Goal: Information Seeking & Learning: Learn about a topic

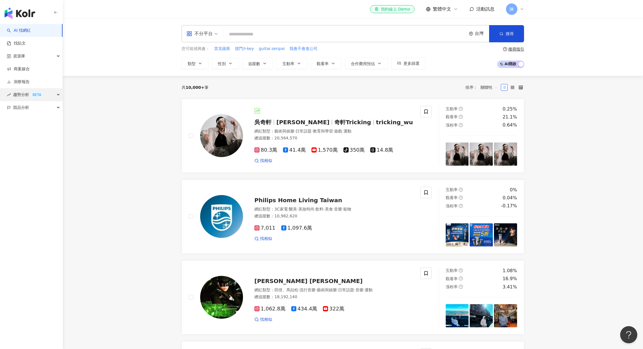
click at [58, 96] on div "趨勢分析 BETA" at bounding box center [31, 94] width 63 height 13
click at [30, 83] on link "洞察報告" at bounding box center [18, 82] width 23 height 6
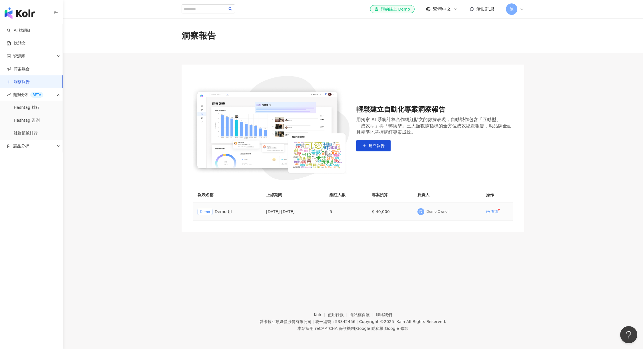
click at [491, 211] on div "查看" at bounding box center [495, 211] width 8 height 4
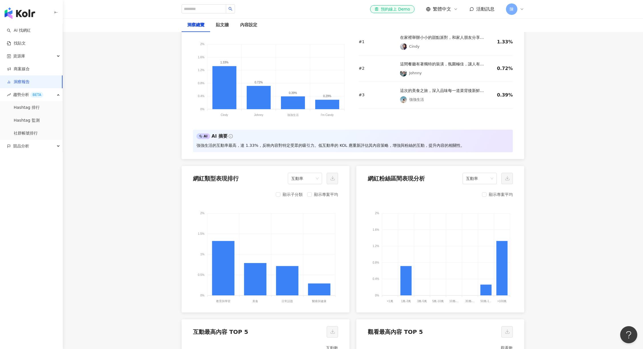
scroll to position [514, 0]
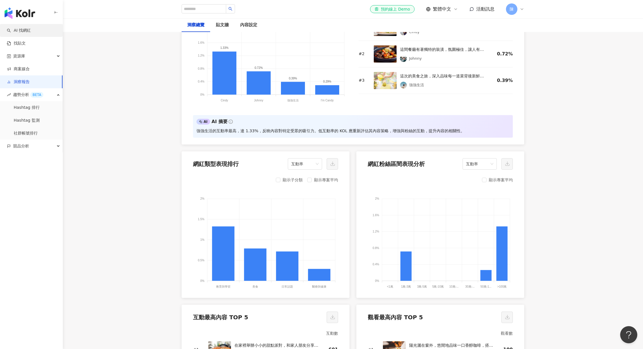
click at [28, 31] on link "AI 找網紅" at bounding box center [19, 31] width 24 height 6
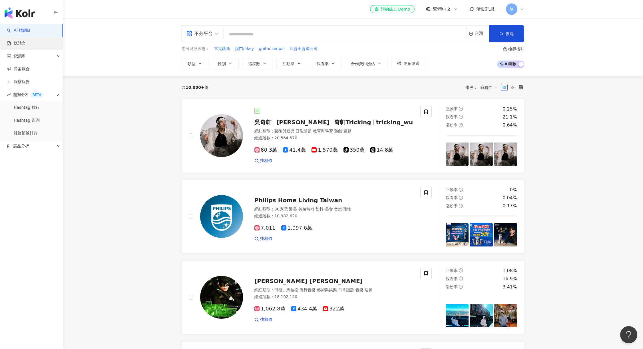
click at [26, 43] on link "找貼文" at bounding box center [16, 44] width 19 height 6
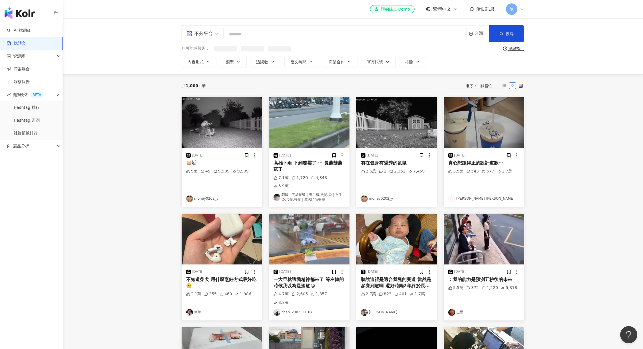
click at [262, 35] on input "search" at bounding box center [345, 34] width 238 height 12
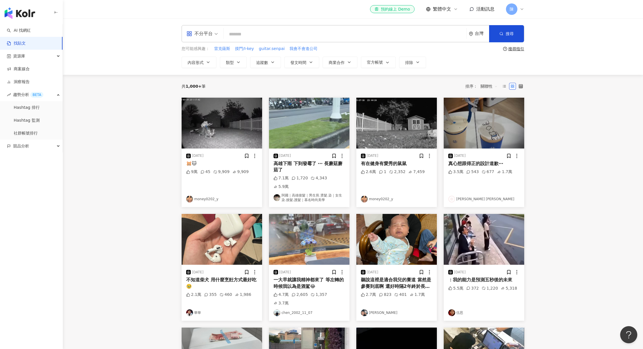
type input "*"
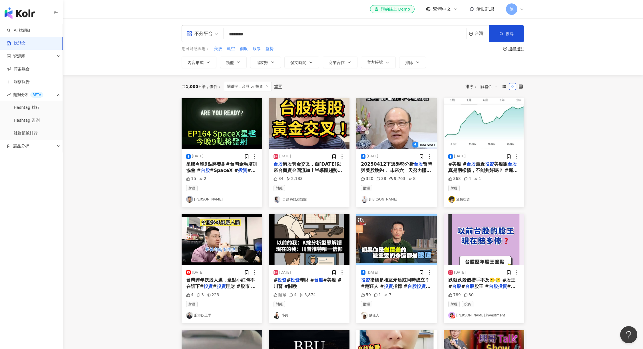
click at [216, 36] on span "不分平台" at bounding box center [201, 33] width 31 height 9
click at [212, 93] on div "Threads" at bounding box center [204, 91] width 32 height 7
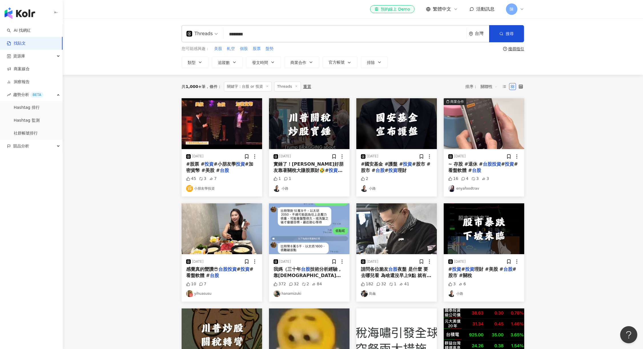
drag, startPoint x: 237, startPoint y: 34, endPoint x: 309, endPoint y: 40, distance: 71.9
click at [297, 39] on input "********" at bounding box center [345, 34] width 238 height 12
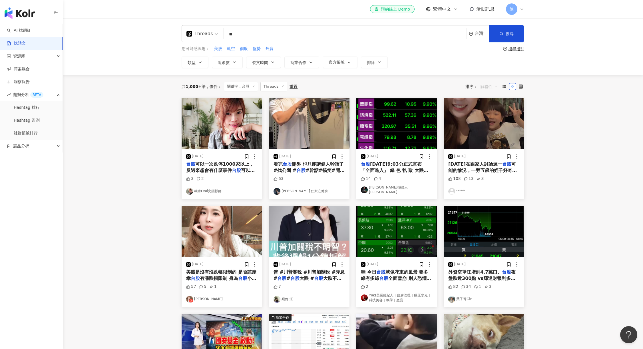
click at [491, 88] on span "關聯性" at bounding box center [488, 86] width 17 height 9
click at [496, 108] on div "互動數" at bounding box center [490, 108] width 16 height 6
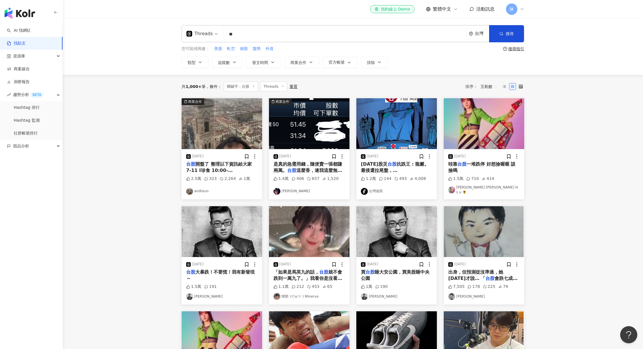
click at [214, 164] on span "開盤了 整理以下資訊給大家 7-11 I珍食 10:00-17:00/20:00-03:00 （19:00-19:59是8折20:00-03:00是65折） …" at bounding box center [221, 186] width 70 height 50
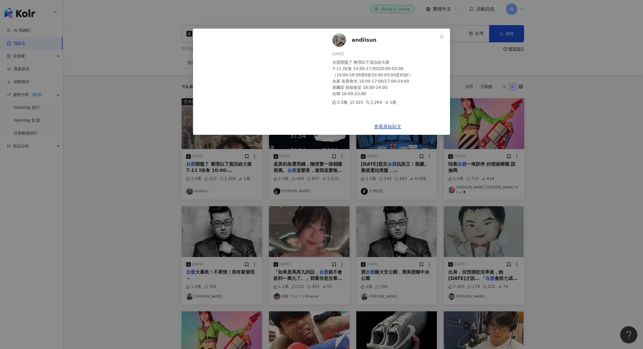
click at [628, 170] on div "andiisun 2025/4/7 台股開盤了 整理以下資訊給大家 7-11 I珍食 10:00-17:00/20:00-03:00 （19:00-19:59…" at bounding box center [321, 174] width 643 height 349
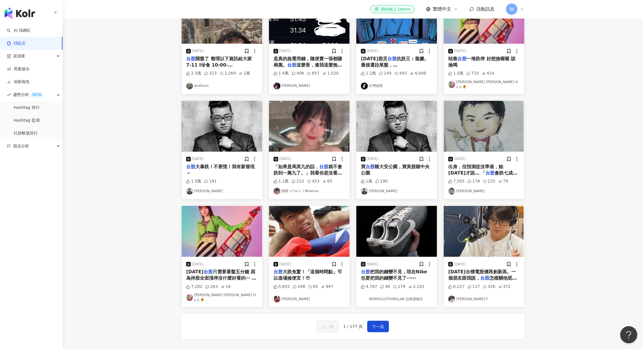
scroll to position [171, 0]
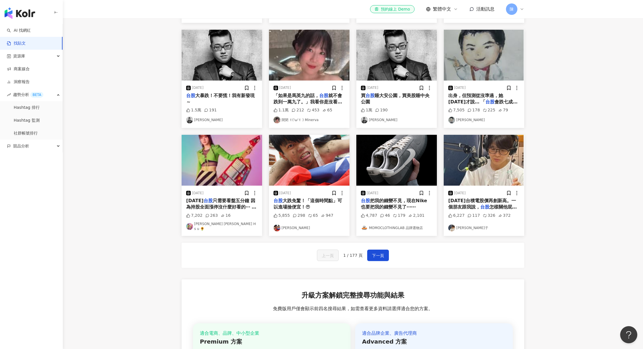
click at [231, 204] on span "只需要看盤五分鐘 因為持股全面漲停沒什麼好看的⋯ 所以前幾天罵賴清德的藍白 現在有稱讚賴清德了嗎？ 蛤？快點滾出來啊藍白草？" at bounding box center [221, 216] width 70 height 37
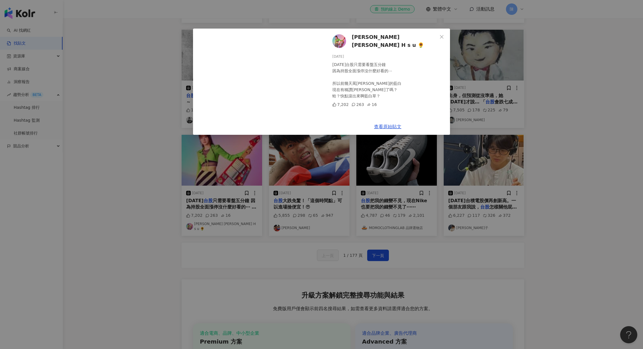
click at [625, 143] on div "徐 小 花 H a n a H s u 🌻 2025/4/10 今天台股只需要看盤五分鐘 因為持股全面漲停沒什麼好看的⋯ 所以前幾天罵賴清德的藍白 現在有稱讚…" at bounding box center [321, 174] width 643 height 349
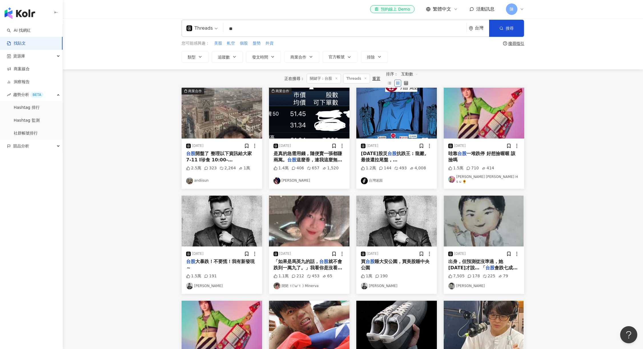
scroll to position [0, 0]
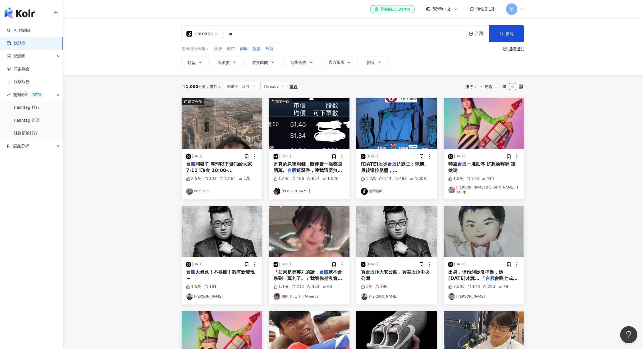
click at [277, 35] on input "**" at bounding box center [345, 34] width 238 height 12
click at [251, 33] on input "**" at bounding box center [345, 34] width 238 height 12
click at [251, 33] on input "*" at bounding box center [345, 34] width 238 height 12
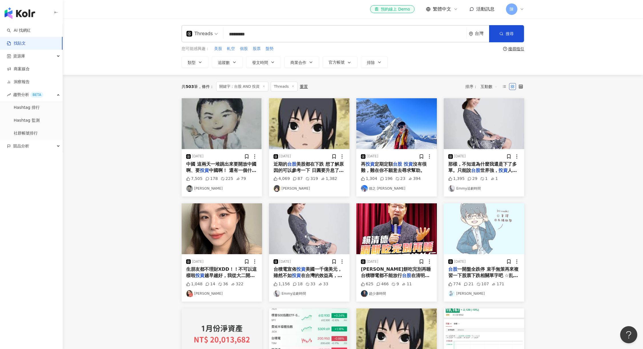
click at [307, 169] on span "美股都在下跌 想了解原因的可以參考一下 日圓要升息了，這代表什麼？首先我們要先知道日圓在世界貨幣的角色是「避險貨幣」然後交易量前三的貨幣，因為政治穩定加上一直…" at bounding box center [308, 183] width 70 height 44
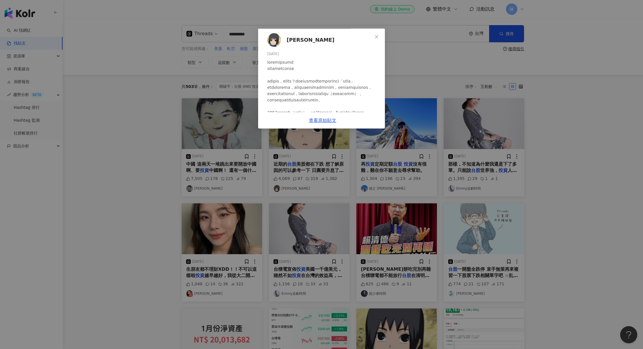
click at [147, 94] on div "Adam 2024/8/4 4,069 87 319 1,382 查看原始貼文" at bounding box center [321, 174] width 643 height 349
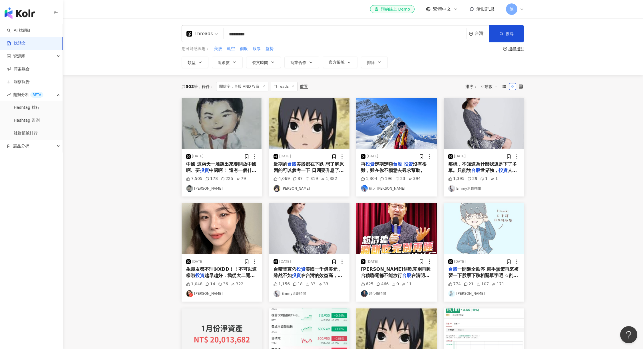
click at [227, 269] on span "生朋友都不理財XDD！！不可以這樣啦" at bounding box center [221, 272] width 70 height 12
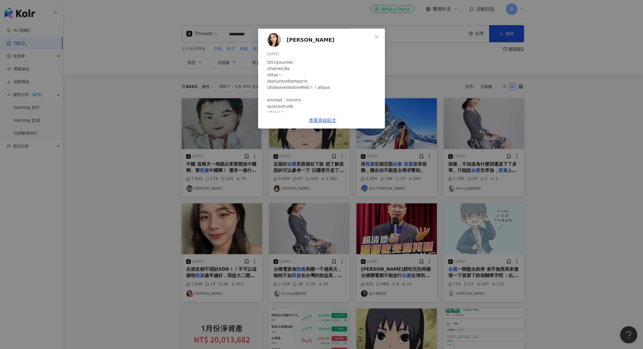
click at [334, 40] on span "CJ香香" at bounding box center [311, 40] width 48 height 8
click at [151, 133] on div "CJ香香 2025/7/7 1,048 14 36 322 查看原始貼文" at bounding box center [321, 174] width 643 height 349
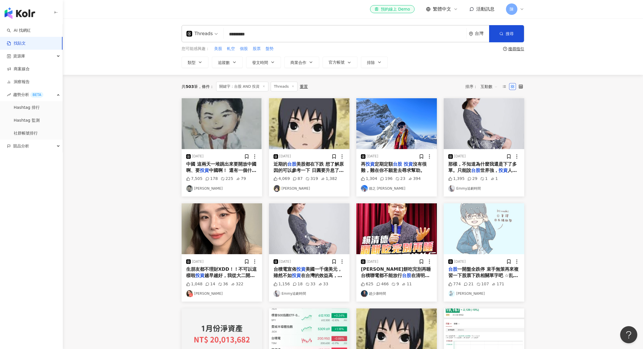
click at [492, 267] on span "一開盤全跌停 束手無策再來複習一下股票下跌相關單字吧 ☆乱高下（らんこうげ）する：劇烈震盪 ☆暴落（ぼうらく）する：暴跌 ☆水浸し（みずびたし）：輕微套牢(浸…" at bounding box center [483, 326] width 71 height 120
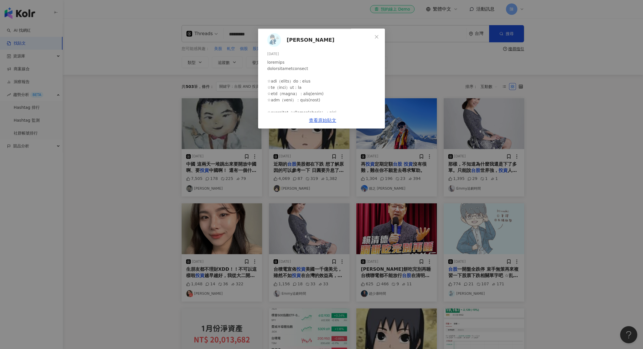
click at [594, 169] on div "Hiroshi 2025/4/7 774 21 107 171 查看原始貼文" at bounding box center [321, 174] width 643 height 349
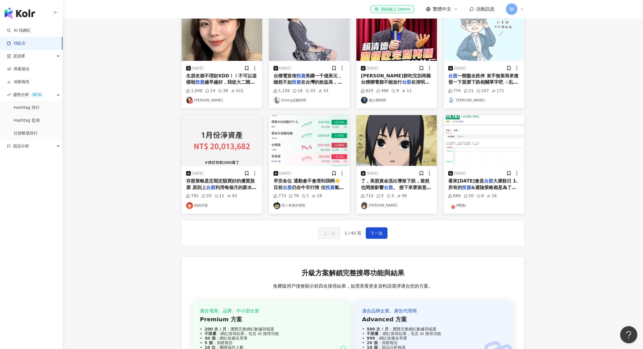
scroll to position [200, 0]
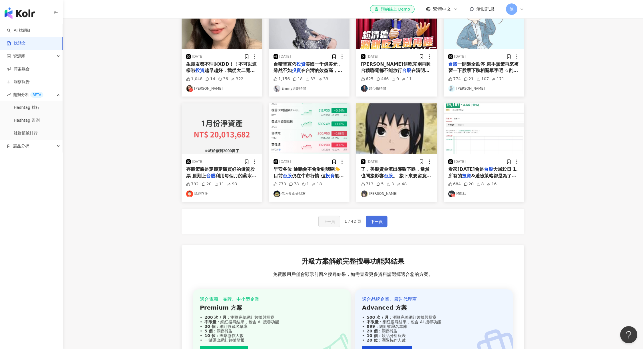
click at [382, 224] on button "下一頁" at bounding box center [377, 220] width 22 height 11
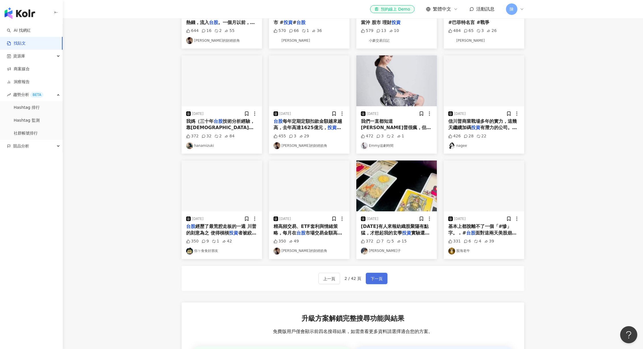
scroll to position [29, 0]
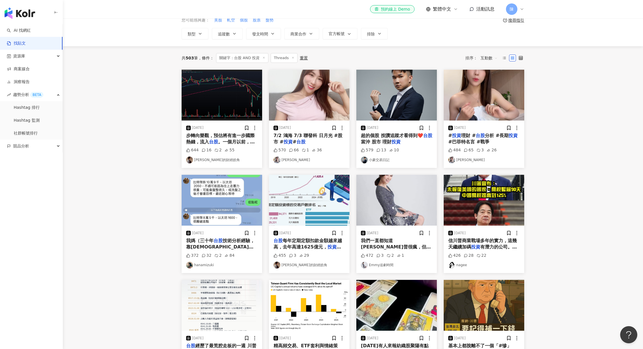
click at [391, 140] on span "當沖 股市 理財" at bounding box center [376, 141] width 31 height 5
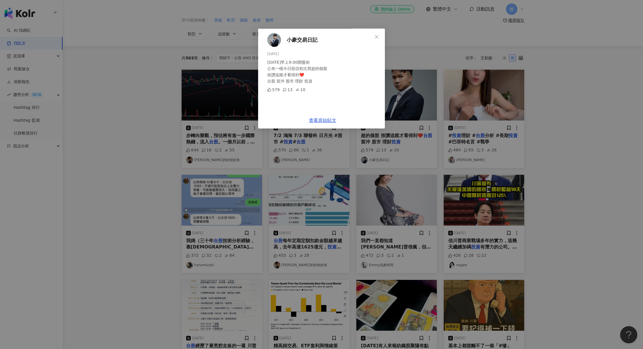
click at [136, 82] on div "小豪交易日記 2025/2/11 明天早上9:00開盤前 公布一檔今日投信初次買超的個股 按讚追蹤才看得到❤️ 台股 當沖 股市 理財 投資 579 13 1…" at bounding box center [321, 174] width 643 height 349
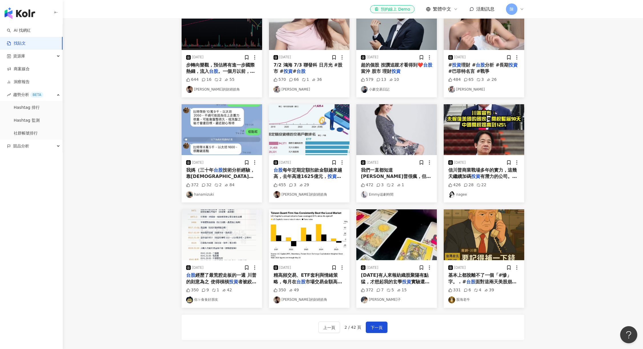
scroll to position [171, 0]
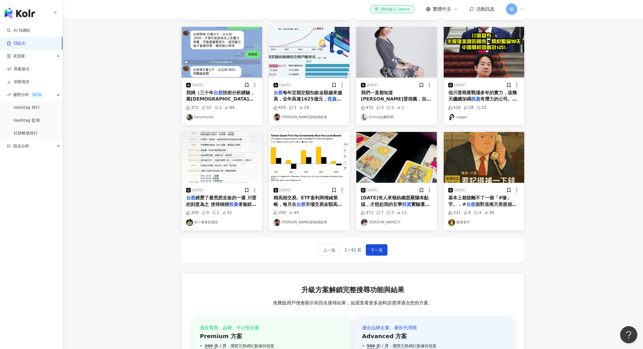
click at [229, 207] on mark "投資" at bounding box center [233, 203] width 9 height 5
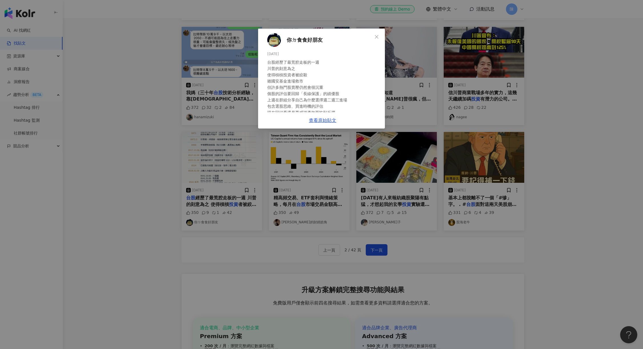
click at [475, 104] on div "你ㄉ食食好朋友 2025/4/13 350 9 1 42 查看原始貼文" at bounding box center [321, 174] width 643 height 349
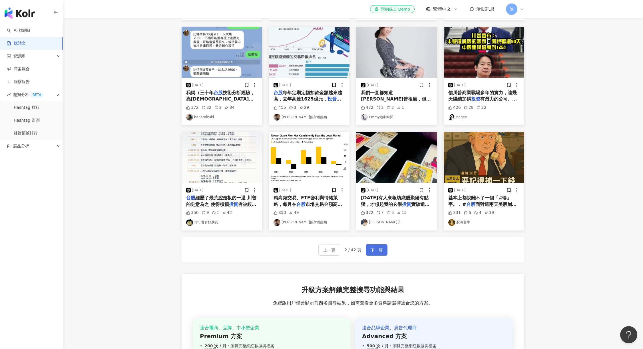
click at [379, 253] on span "下一頁" at bounding box center [376, 250] width 12 height 7
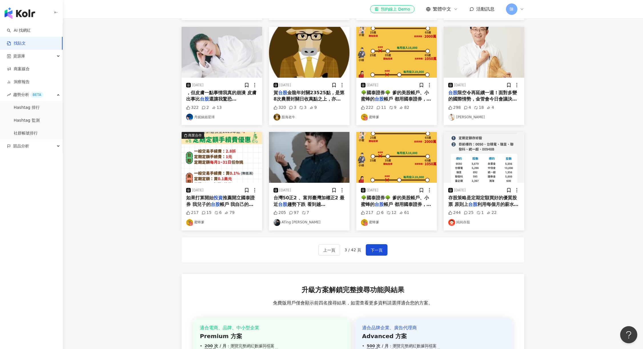
click at [377, 101] on mark "台股" at bounding box center [378, 98] width 9 height 5
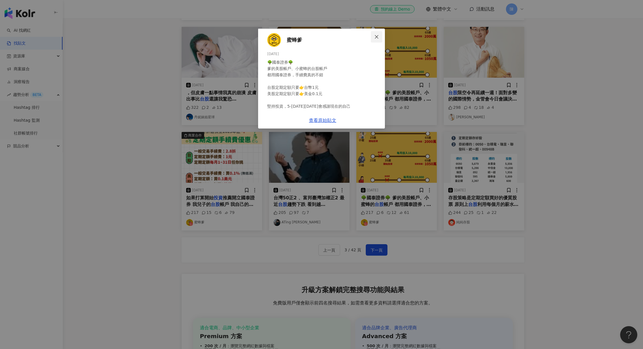
click at [379, 37] on icon "close" at bounding box center [376, 37] width 5 height 5
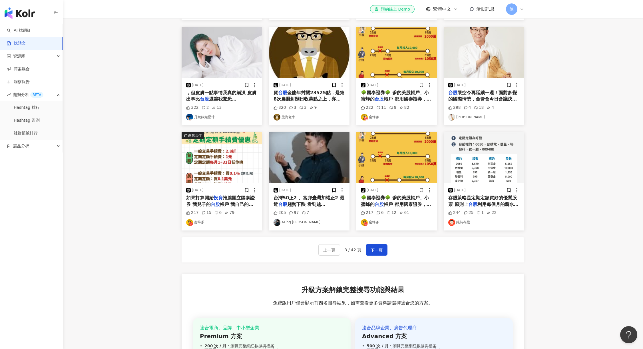
click at [319, 208] on span "趨勢下跌 看到越來越多人說要正2買起" at bounding box center [306, 210] width 67 height 18
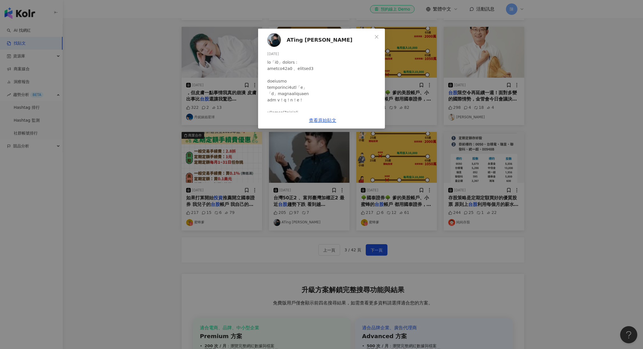
click at [505, 113] on div "ATing Lin 2024/4/23 205 97 7 查看原始貼文" at bounding box center [321, 174] width 643 height 349
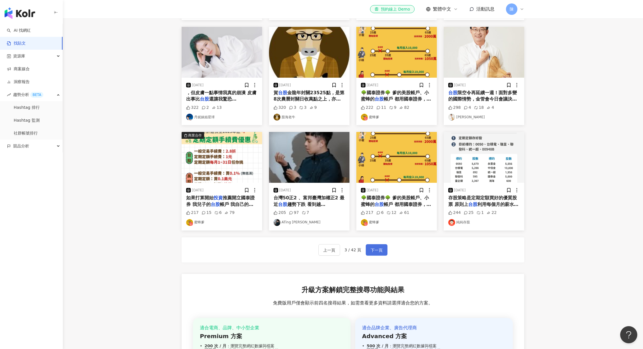
click at [379, 249] on button "下一頁" at bounding box center [377, 249] width 22 height 11
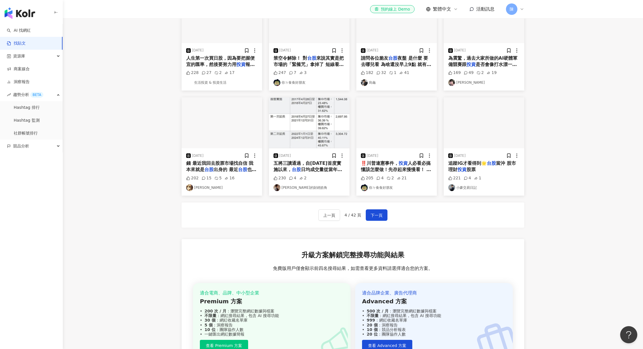
scroll to position [174, 0]
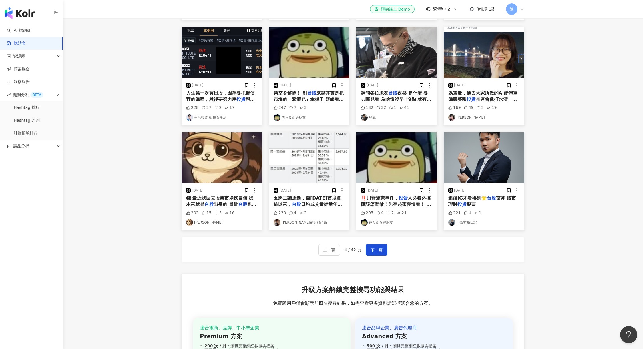
click at [232, 101] on span "人生第一次買日股，因為要把握便宜的匯率，然後要努力用" at bounding box center [220, 96] width 68 height 12
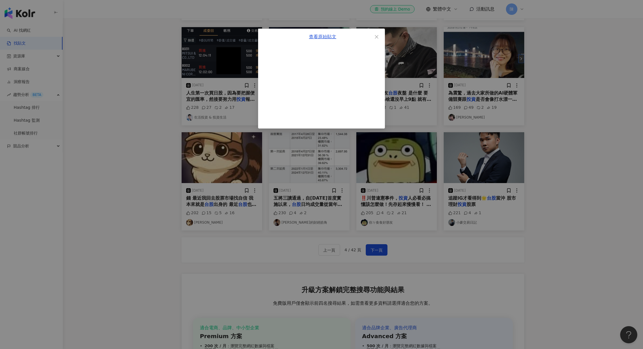
click at [134, 124] on div "查看原始貼文" at bounding box center [321, 174] width 643 height 349
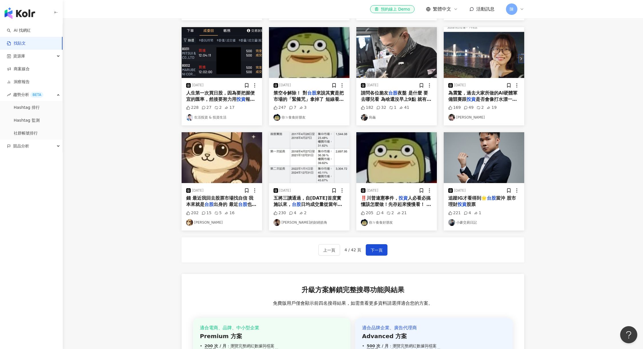
click at [220, 202] on span "錢 最近我回去股票市場找自信 我本來就是" at bounding box center [219, 201] width 67 height 12
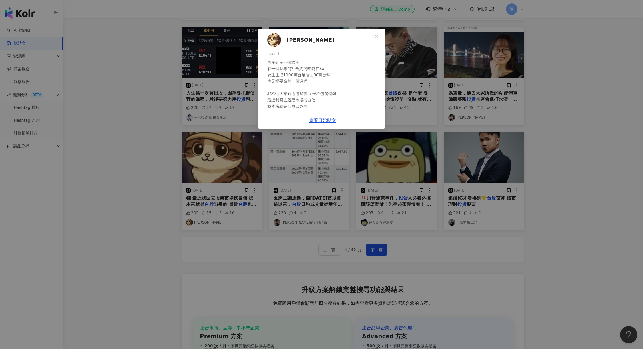
click at [172, 195] on div "Aron 2025/7/5 再多分享一個故事 有一個我專門打合約的帳號在Bx 硬生生把1100萬台幣輸回30萬台幣 也是蠻要命的一個過程 我不怕大家知道這些事…" at bounding box center [321, 174] width 643 height 349
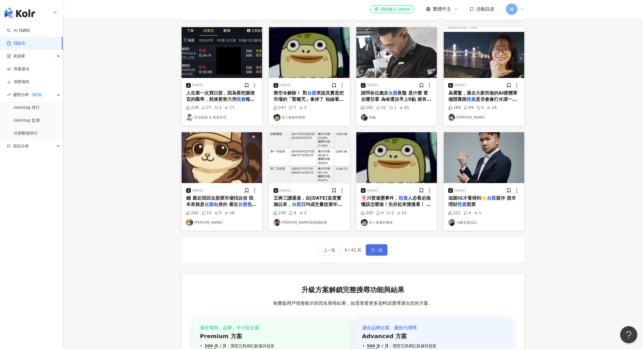
click at [377, 253] on span "下一頁" at bounding box center [376, 250] width 12 height 7
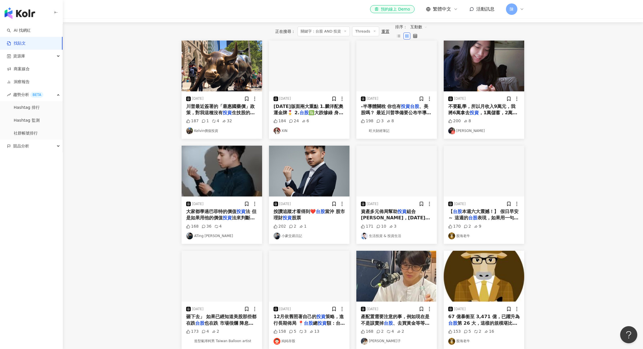
scroll to position [171, 0]
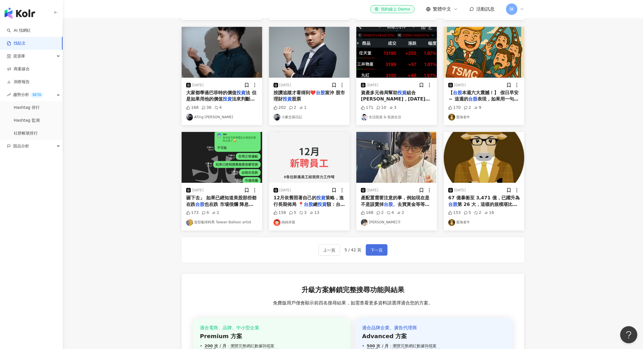
click at [374, 253] on span "下一頁" at bounding box center [376, 250] width 12 height 7
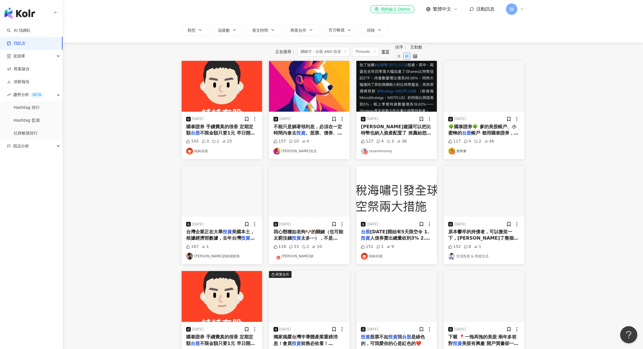
scroll to position [29, 0]
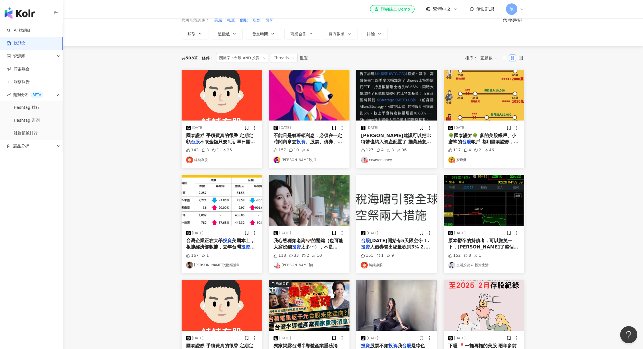
click at [285, 138] on span "不能只是躺著領利息，必須在一定時間內拿去" at bounding box center [307, 139] width 68 height 12
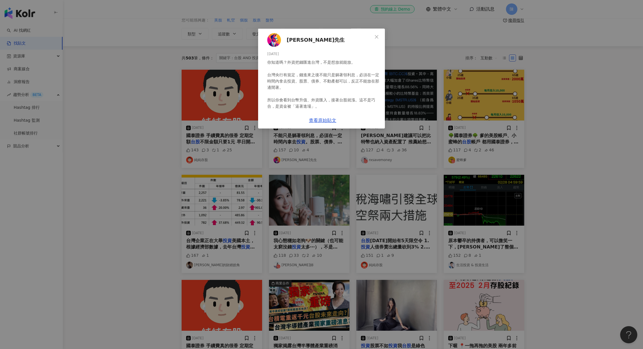
click at [559, 119] on div "維克先生 2025/5/7 你知道嗎？外資把錢匯進台灣，不是想放就能放。 台灣央行有規定，錢進來之後不能只是躺著領利息，必須在一定時間內拿去投資。股票、債券、…" at bounding box center [321, 174] width 643 height 349
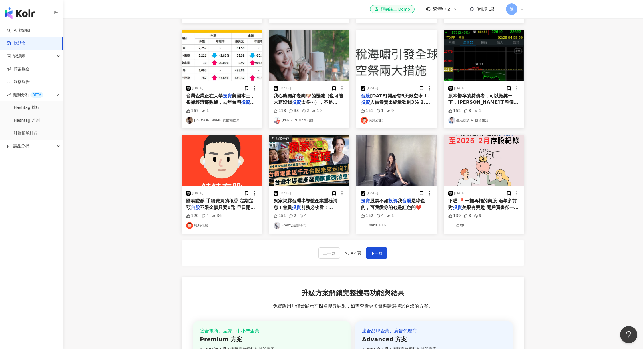
scroll to position [171, 0]
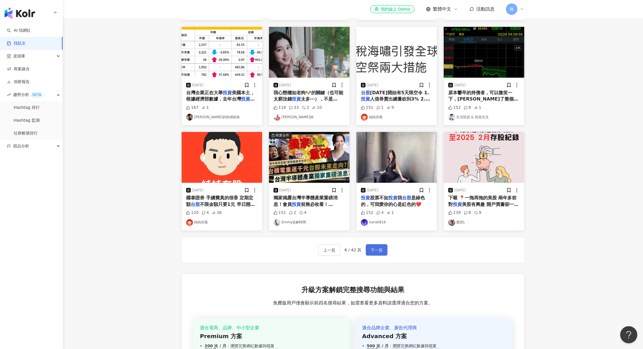
click at [372, 253] on span "下一頁" at bounding box center [376, 250] width 12 height 7
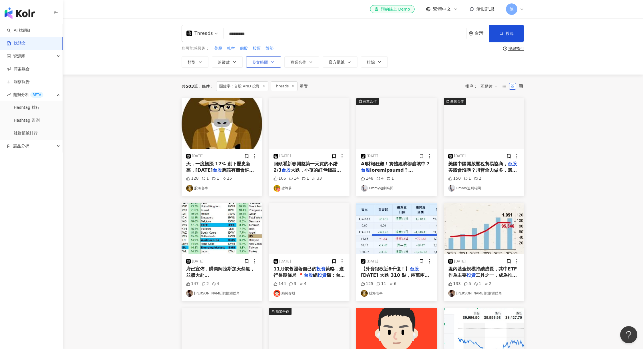
scroll to position [0, 0]
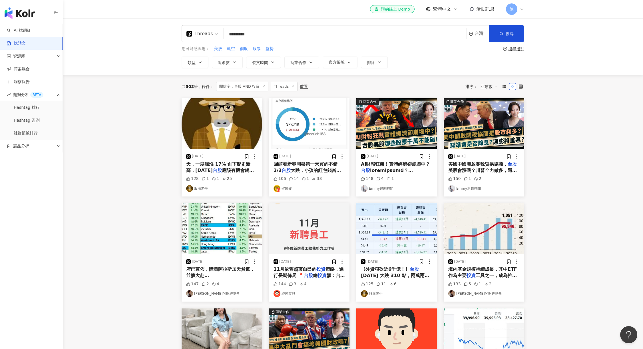
click at [273, 36] on input "*********" at bounding box center [345, 34] width 238 height 12
type input "**********"
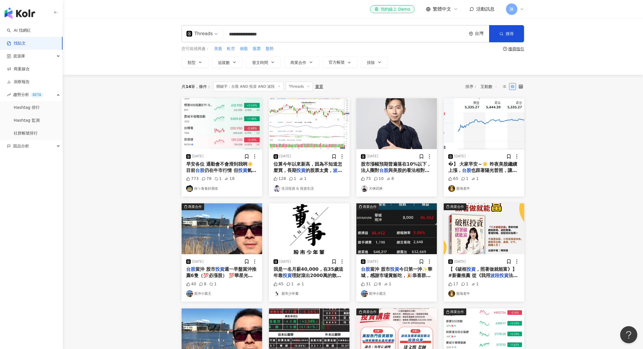
click at [303, 276] on span "理財滾出2000萬的散戶，不存股，不當沖，只憑藉在" at bounding box center [307, 279] width 68 height 12
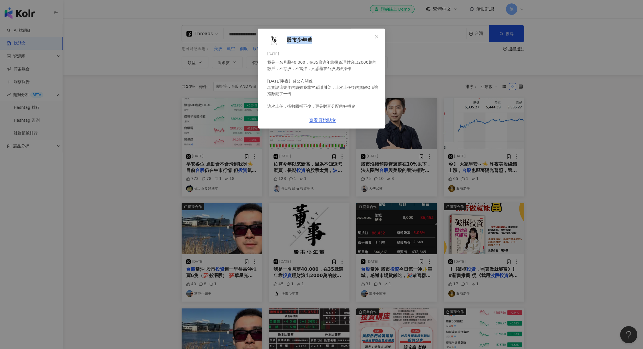
copy span "股市少年董"
drag, startPoint x: 380, startPoint y: 43, endPoint x: 352, endPoint y: 42, distance: 28.3
click at [352, 42] on div "股市少年董 2025/5/29 我是一名月薪40,000，在35歲這年靠投資理財滾出2000萬的散戶，不存股，不當沖，只憑藉在台股波段操作 昨天半夜川普公布關…" at bounding box center [322, 71] width 124 height 84
click at [385, 128] on div "查看原始貼文" at bounding box center [322, 120] width 124 height 16
click at [336, 123] on link "查看原始貼文" at bounding box center [322, 120] width 27 height 5
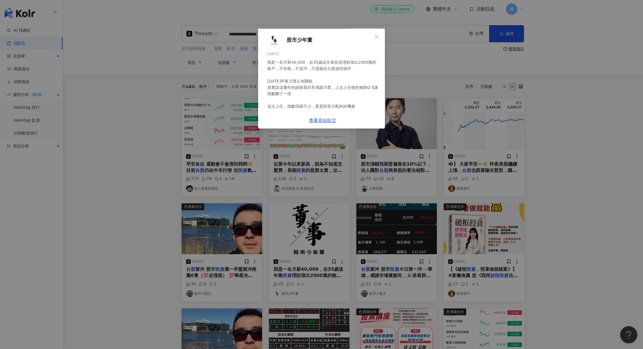
click at [107, 219] on div "股市少年董 2025/5/29 我是一名月薪40,000，在35歲這年靠投資理財滾出2000萬的散戶，不存股，不當沖，只憑藉在台股波段操作 昨天半夜川普公布關…" at bounding box center [321, 174] width 643 height 349
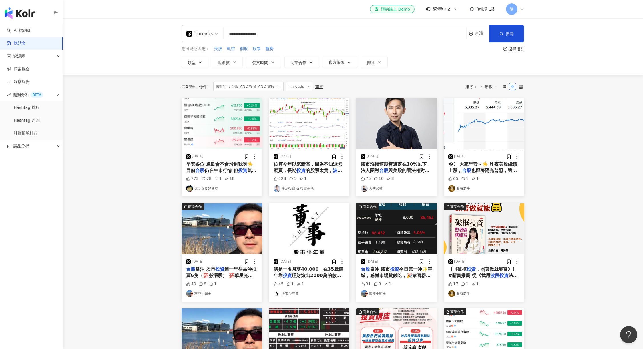
click at [226, 269] on span "週一早盤當沖推薦6隻（💯必漲股） 💯華星光4979（量：63747） 💯長榮航2618（量：62516） 💯精成科6191（量：86268） 英業達2356（…" at bounding box center [221, 307] width 71 height 82
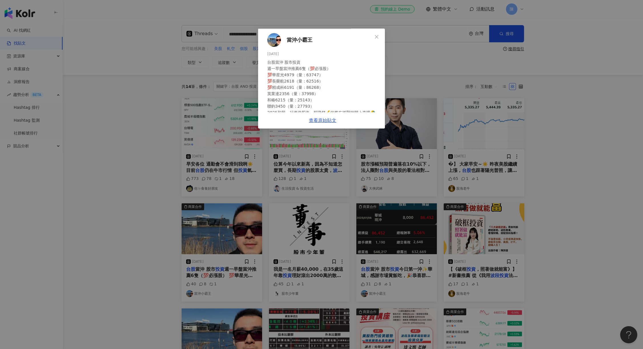
click at [124, 222] on div "當沖小霸王 2025/1/4 台股當沖 股市投資 週一早盤當沖推薦6隻（💯必漲股） 💯華星光4979（量：63747） 💯長榮航2618（量：62516） 💯…" at bounding box center [321, 174] width 643 height 349
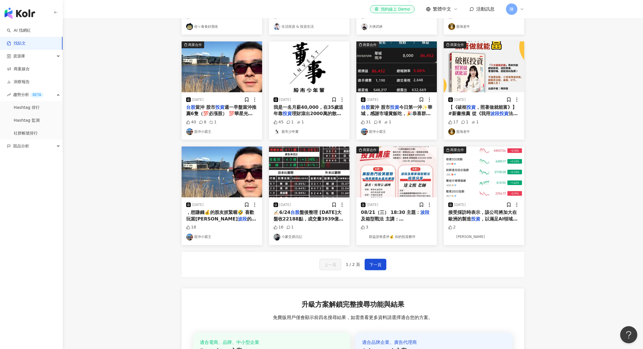
scroll to position [171, 0]
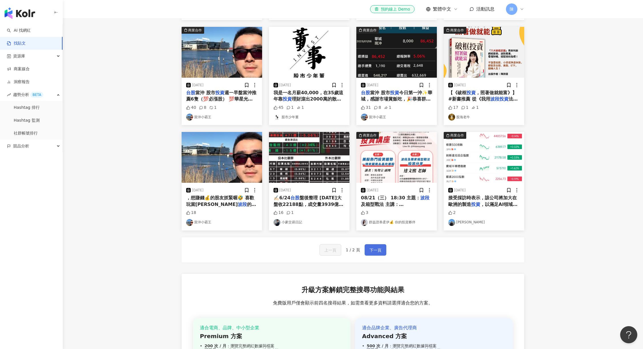
click at [378, 253] on span "下一頁" at bounding box center [375, 250] width 12 height 7
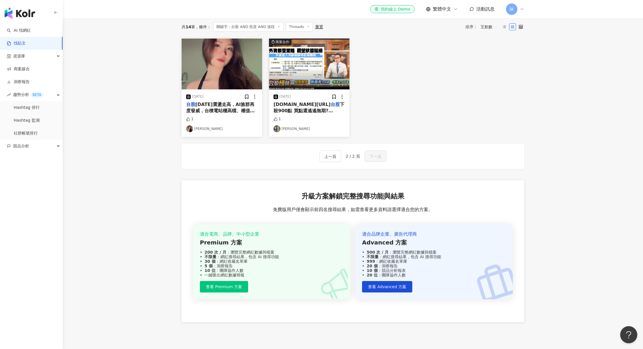
scroll to position [0, 0]
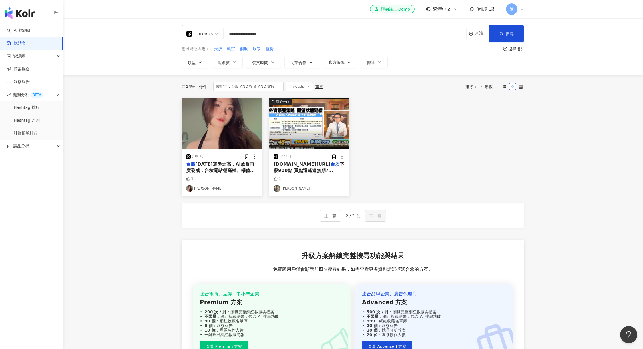
click at [271, 35] on input "**********" at bounding box center [345, 34] width 238 height 12
click at [237, 33] on input "**********" at bounding box center [345, 34] width 238 height 12
click at [27, 28] on link "AI 找網紅" at bounding box center [19, 31] width 24 height 6
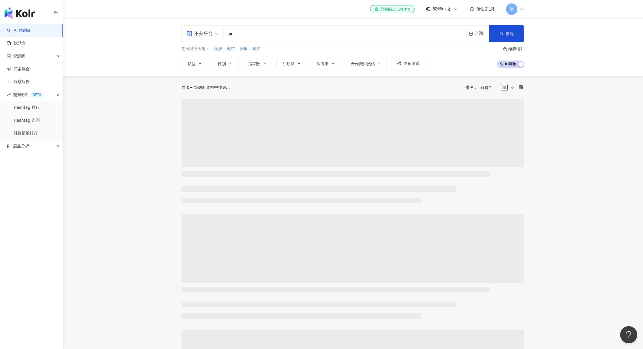
type input "*"
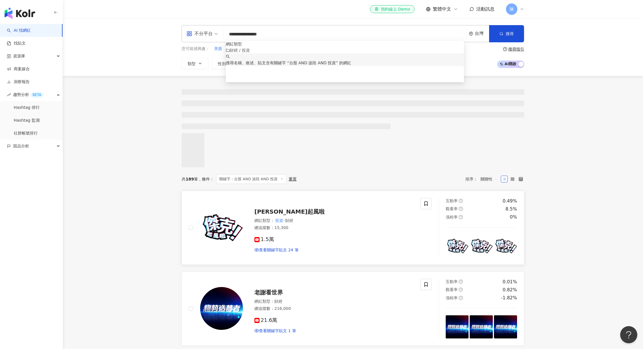
type input "**********"
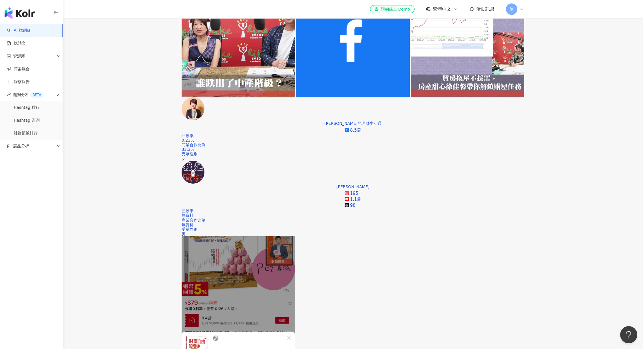
scroll to position [143, 0]
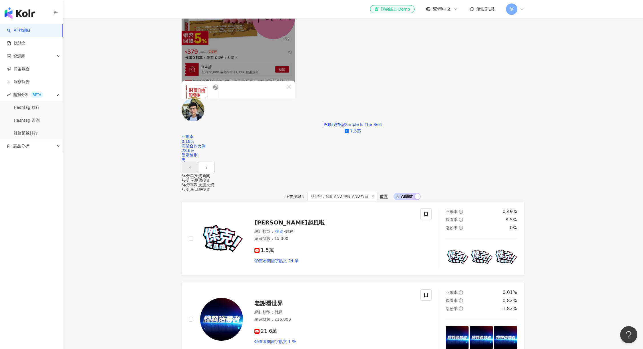
scroll to position [485, 0]
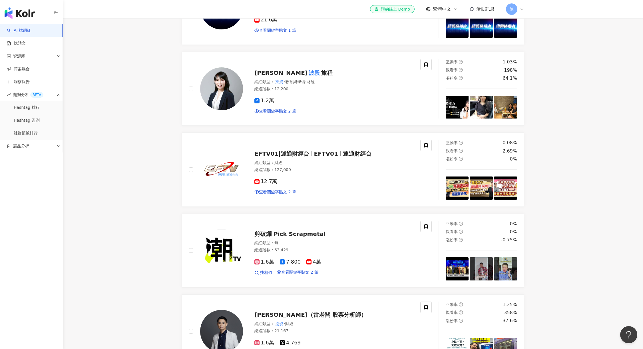
scroll to position [856, 0]
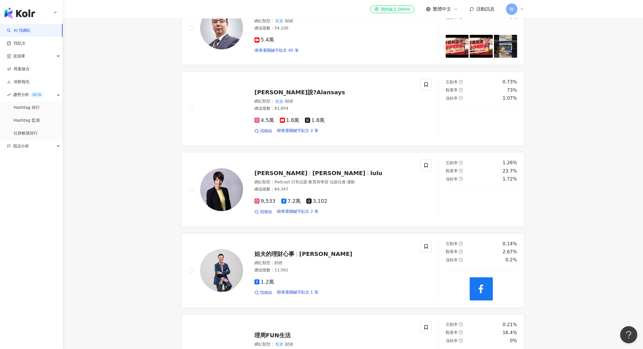
scroll to position [599, 0]
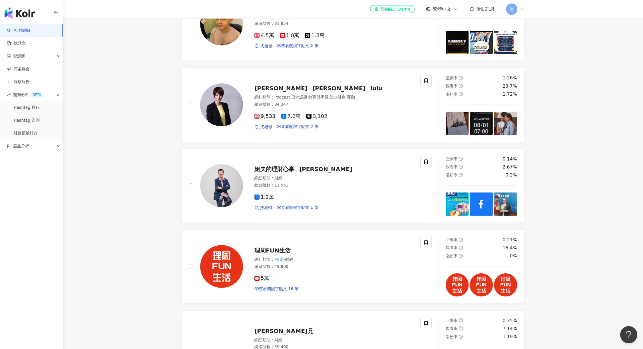
scroll to position [828, 0]
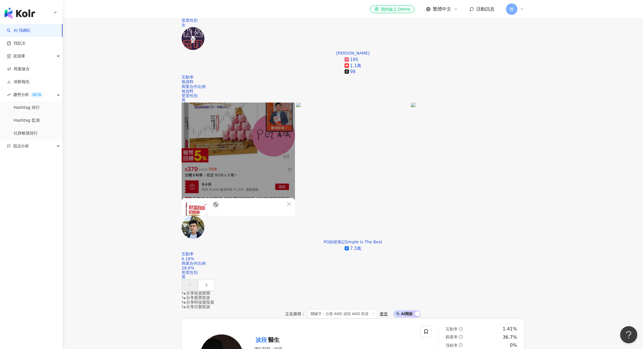
scroll to position [585, 0]
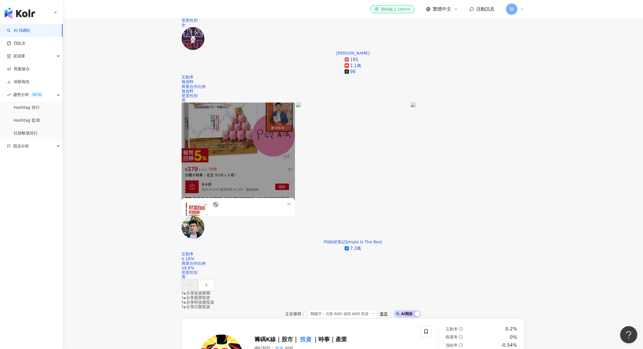
scroll to position [834, 0]
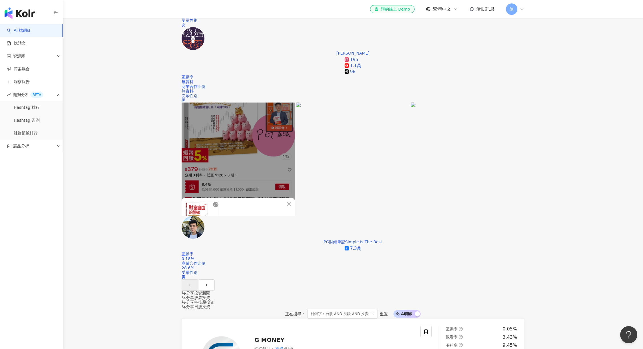
scroll to position [776, 0]
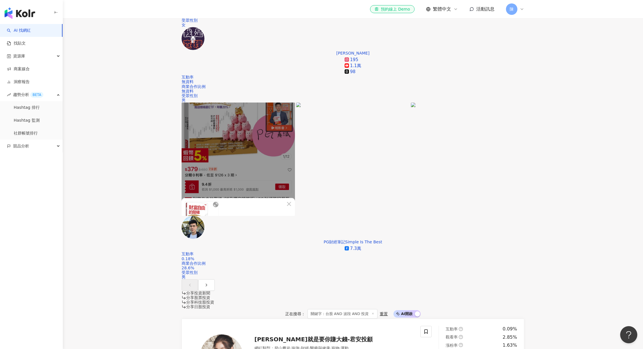
scroll to position [747, 0]
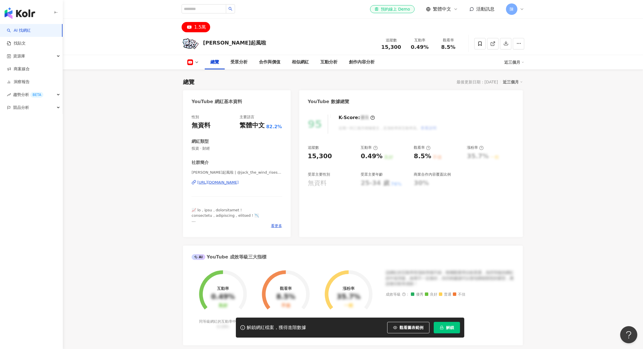
click at [239, 183] on div "https://www.youtube.com/channel/UC8xHlryLt4yUcRhmAKZmTuA" at bounding box center [217, 182] width 41 height 5
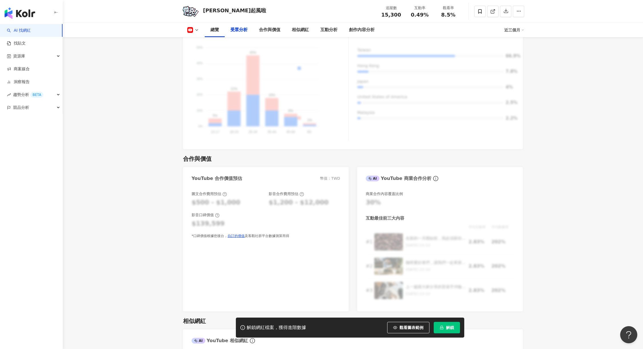
scroll to position [714, 0]
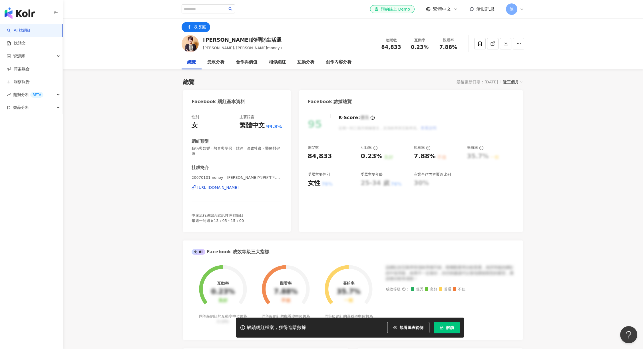
click at [229, 188] on div "https://www.facebook.com/318263318314946" at bounding box center [217, 187] width 41 height 5
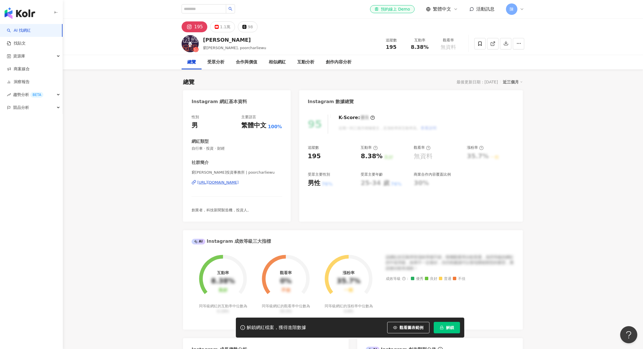
click at [193, 27] on button "195" at bounding box center [195, 26] width 26 height 11
click at [201, 28] on div "195" at bounding box center [198, 27] width 9 height 8
click at [237, 182] on div "https://www.instagram.com/poorcharliewu/" at bounding box center [217, 182] width 41 height 5
click at [218, 49] on span "窮查理, poorcharliewu" at bounding box center [234, 48] width 63 height 4
click at [217, 49] on span "窮查理, poorcharliewu" at bounding box center [234, 48] width 63 height 4
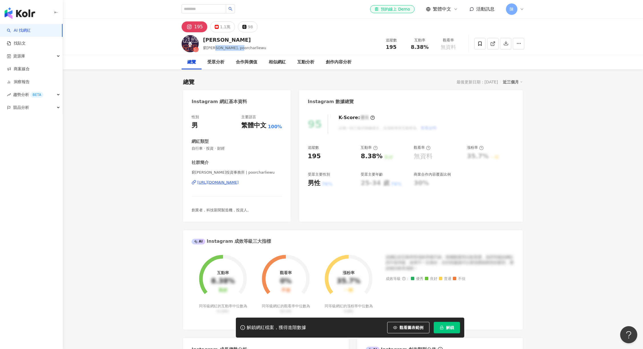
drag, startPoint x: 216, startPoint y: 47, endPoint x: 245, endPoint y: 47, distance: 28.5
click at [245, 47] on div "Charlie Wu 窮查理, poorcharliewu 追蹤數 195 互動率 8.38% 觀看率 無資料" at bounding box center [352, 43] width 365 height 23
copy span "poorcharliewu"
click at [221, 29] on div "1.1萬" at bounding box center [225, 27] width 10 height 8
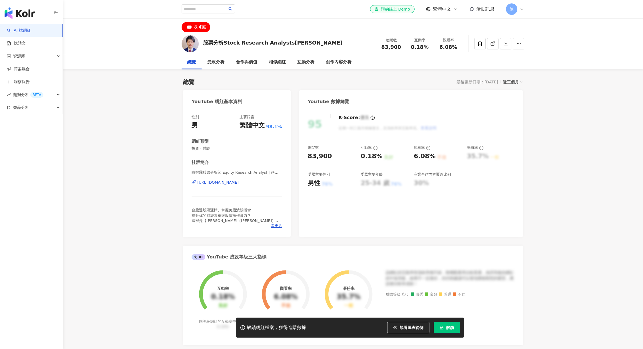
click at [239, 182] on div "https://www.youtube.com/channel/UCQufQATeQPFNc75V7qDUjHQ" at bounding box center [217, 182] width 41 height 5
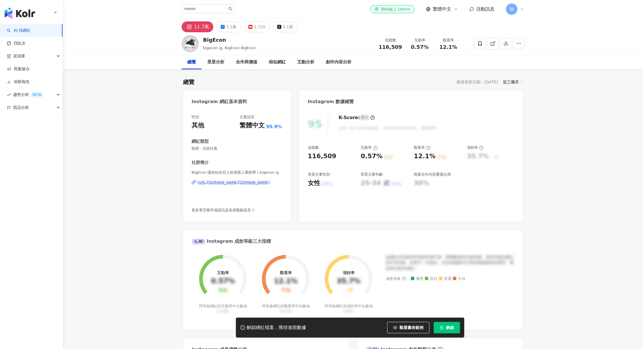
click at [239, 184] on div "https://www.instagram.com/bigecon.ig/" at bounding box center [233, 182] width 72 height 5
drag, startPoint x: 212, startPoint y: 39, endPoint x: 201, endPoint y: 39, distance: 11.1
click at [201, 39] on div "BigEcon bigecon.ig, BigEcon BigEcon 追蹤數 116,509 互動率 0.57% 觀看率 12.1%" at bounding box center [352, 43] width 365 height 23
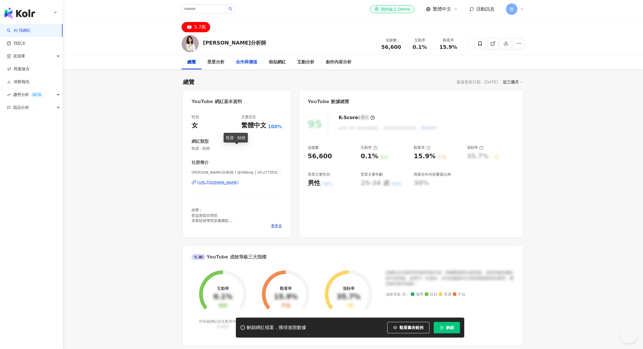
click at [252, 61] on div "合作與價值" at bounding box center [246, 62] width 21 height 7
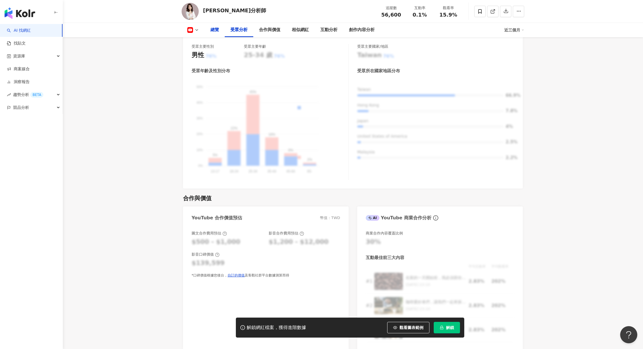
click at [215, 29] on div "總覽" at bounding box center [214, 30] width 9 height 7
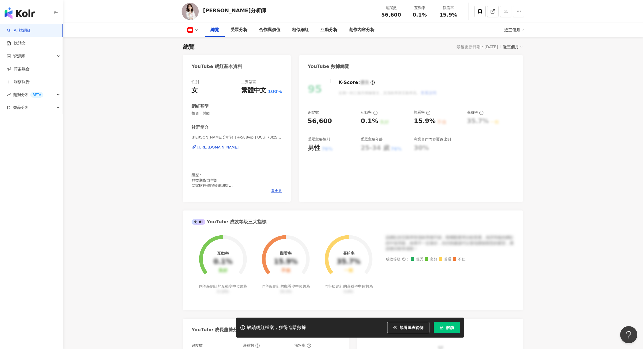
click at [235, 148] on div "[URL][DOMAIN_NAME]" at bounding box center [217, 147] width 41 height 5
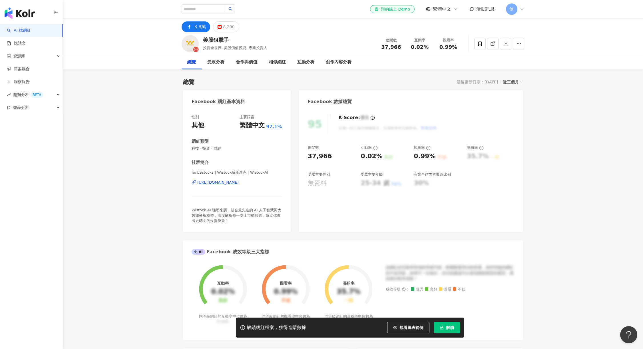
click at [234, 182] on div "[URL][DOMAIN_NAME]" at bounding box center [217, 182] width 41 height 5
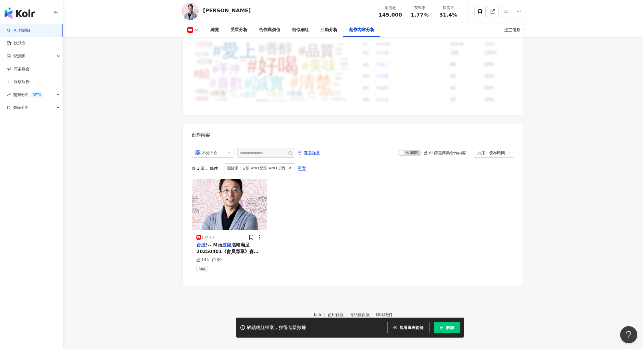
scroll to position [1466, 0]
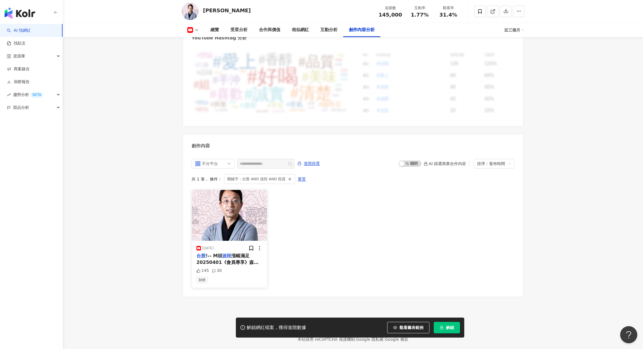
click at [238, 253] on span "漲幅滿足20250401《會員專享》森財基礎+進階 第427集主题:" at bounding box center [227, 262] width 62 height 18
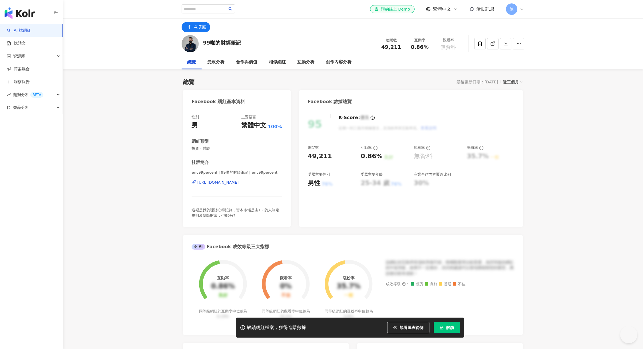
click at [239, 181] on div "https://www.facebook.com/241949329503560" at bounding box center [217, 182] width 41 height 5
click at [454, 331] on button "解鎖" at bounding box center [447, 327] width 26 height 11
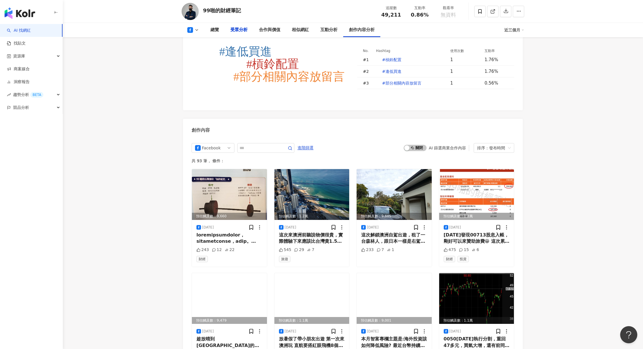
scroll to position [514, 0]
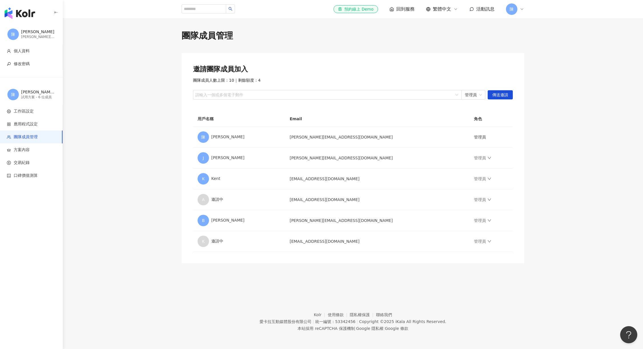
drag, startPoint x: 587, startPoint y: 180, endPoint x: 577, endPoint y: 182, distance: 10.7
click at [587, 180] on main "團隊成員管理 邀請團隊成員加入 團隊成員人數上限：10 ｜ 剩餘額度：4 請輸入一個或多個電子郵件 管理員 傳送邀請 用戶名稱 Email 角色 陳 陳淨汎 …" at bounding box center [353, 146] width 580 height 233
click at [32, 114] on span "工作區設定" at bounding box center [24, 111] width 20 height 6
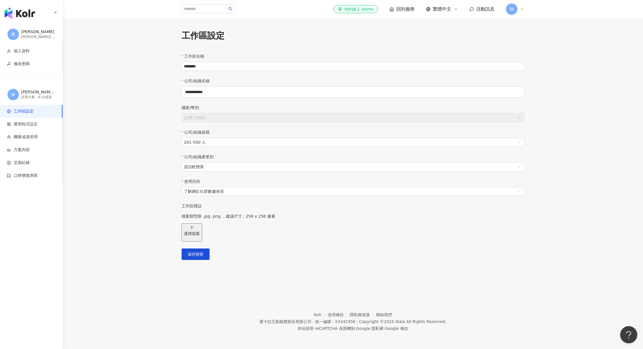
click at [17, 13] on img "button" at bounding box center [20, 12] width 31 height 11
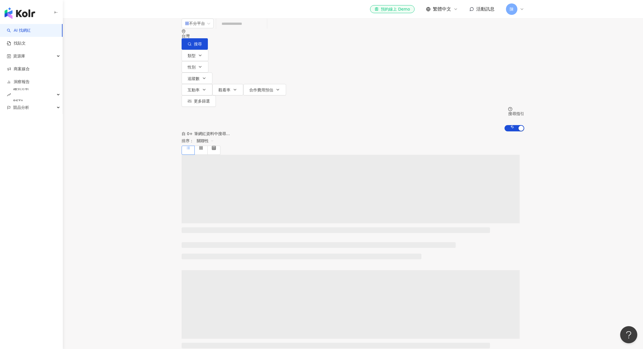
click at [520, 9] on icon at bounding box center [521, 9] width 5 height 5
click at [546, 79] on div "切換工作區" at bounding box center [532, 80] width 51 height 11
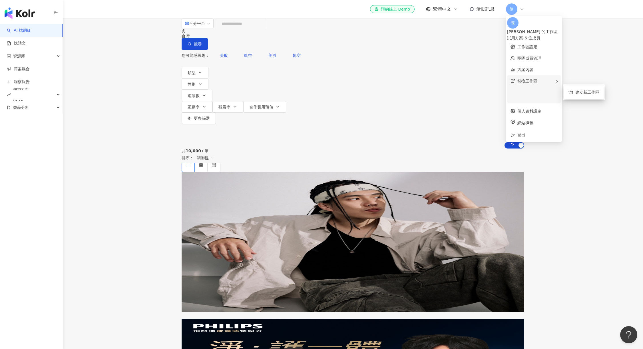
click at [529, 79] on span "切換工作區" at bounding box center [527, 81] width 20 height 5
click at [536, 79] on span "切換工作區" at bounding box center [527, 81] width 20 height 5
click at [581, 89] on span "建立新工作區" at bounding box center [587, 92] width 24 height 6
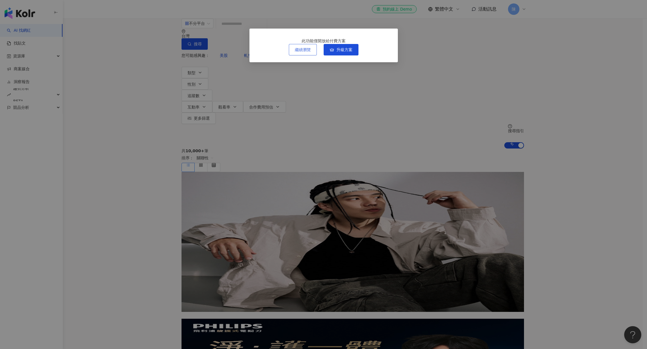
click at [309, 52] on span "繼續瀏覽" at bounding box center [303, 49] width 16 height 5
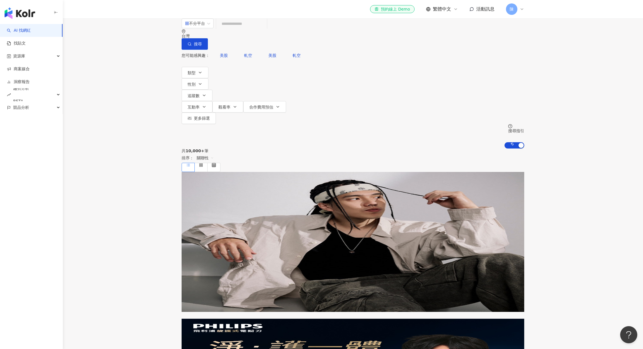
click at [521, 10] on icon at bounding box center [521, 9] width 5 height 5
click at [541, 78] on div "切換工作區 建立新工作區" at bounding box center [532, 80] width 51 height 11
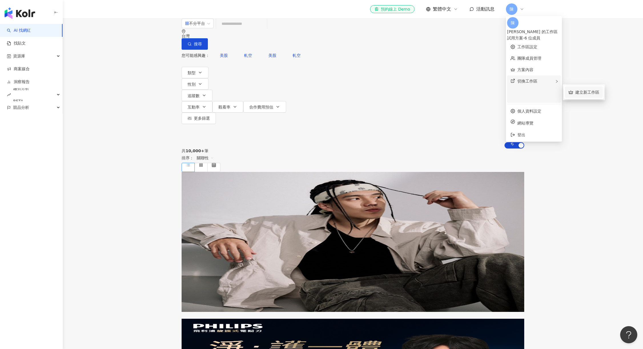
click at [568, 90] on icon at bounding box center [570, 92] width 5 height 5
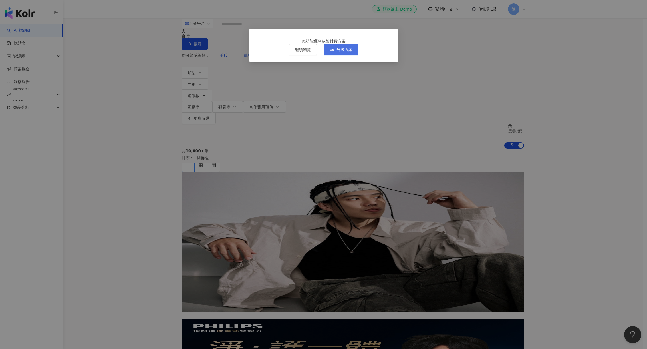
click at [349, 55] on button "升級方案" at bounding box center [341, 49] width 35 height 11
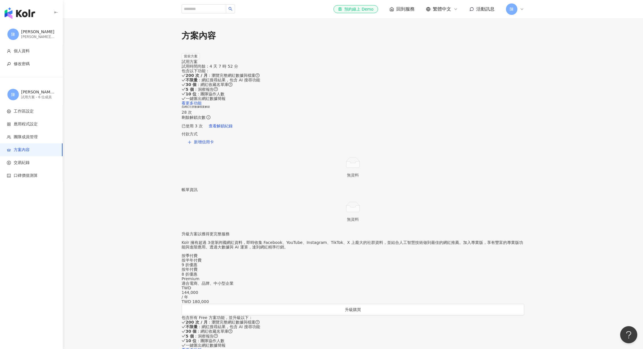
click at [522, 7] on icon at bounding box center [521, 9] width 5 height 5
click at [533, 79] on span "切換工作區" at bounding box center [527, 81] width 20 height 5
